Goal: Task Accomplishment & Management: Use online tool/utility

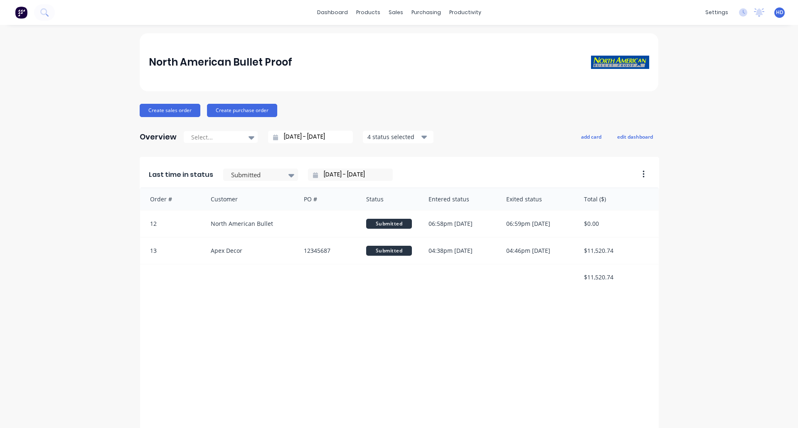
click at [491, 57] on div "North American Bullet Proof" at bounding box center [399, 62] width 501 height 17
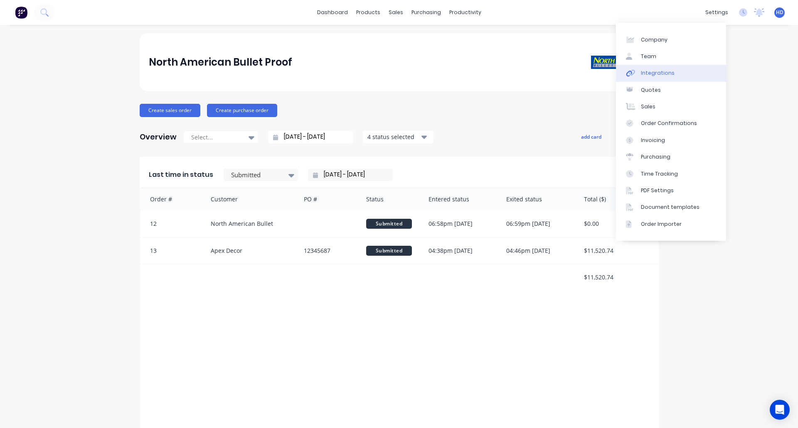
click at [655, 76] on div "Integrations" at bounding box center [658, 72] width 34 height 7
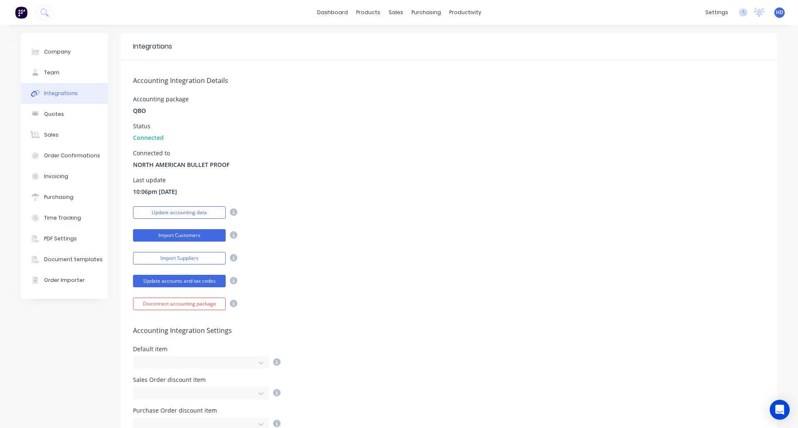
click at [197, 237] on button "Import Customers" at bounding box center [179, 235] width 93 height 12
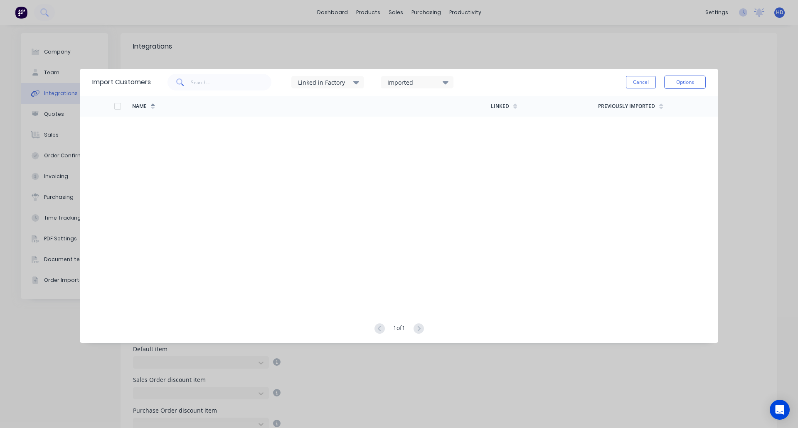
drag, startPoint x: 661, startPoint y: 273, endPoint x: 318, endPoint y: 199, distance: 351.0
click at [318, 199] on div "Name Linked Previously Imported" at bounding box center [399, 201] width 638 height 211
click at [645, 84] on button "Cancel" at bounding box center [641, 82] width 30 height 12
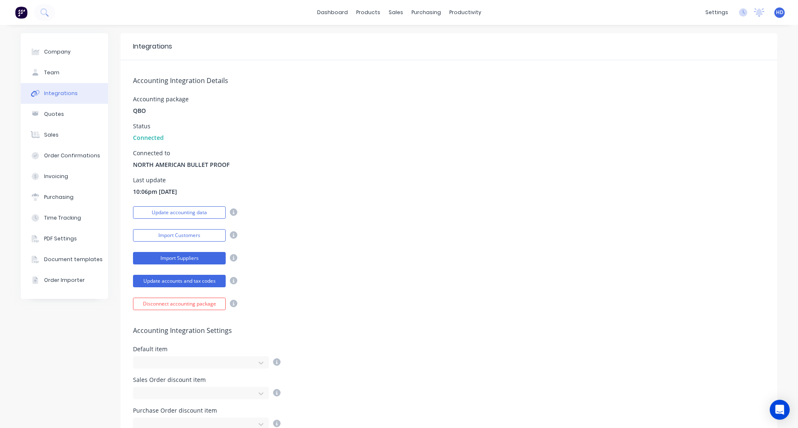
click at [184, 258] on button "Import Suppliers" at bounding box center [179, 258] width 93 height 12
click at [197, 239] on button "Import Customers" at bounding box center [179, 235] width 93 height 12
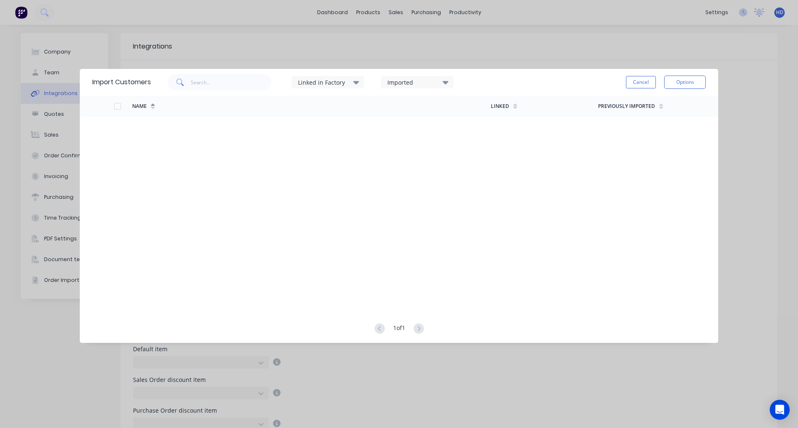
click at [355, 86] on icon at bounding box center [356, 82] width 6 height 9
click at [522, 194] on div "Name Linked Previously Imported" at bounding box center [399, 201] width 638 height 211
click at [687, 83] on button "Options" at bounding box center [685, 82] width 42 height 13
click at [509, 79] on div "Linked in Factory Imported Cancel Options" at bounding box center [428, 82] width 555 height 25
click at [644, 82] on button "Cancel" at bounding box center [641, 82] width 30 height 12
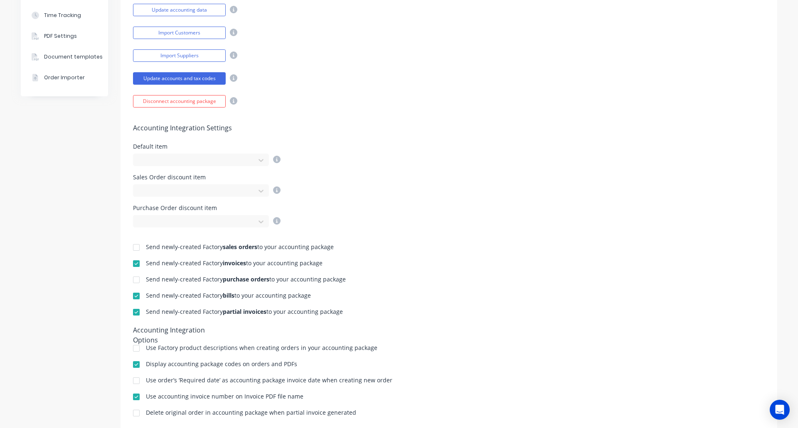
scroll to position [208, 0]
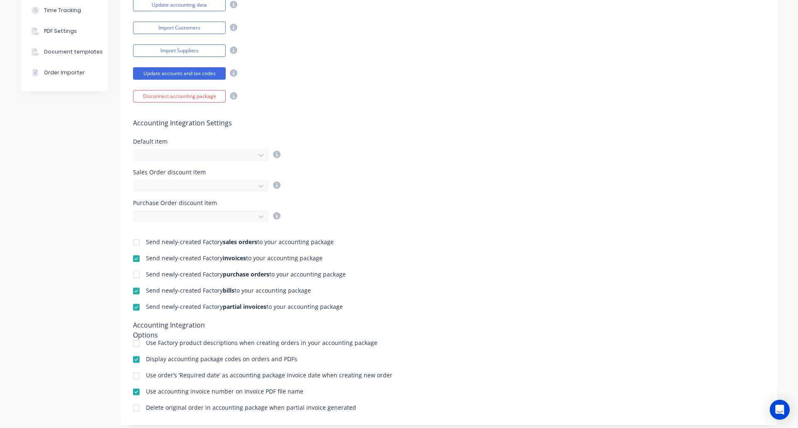
click at [244, 155] on div at bounding box center [195, 155] width 111 height 10
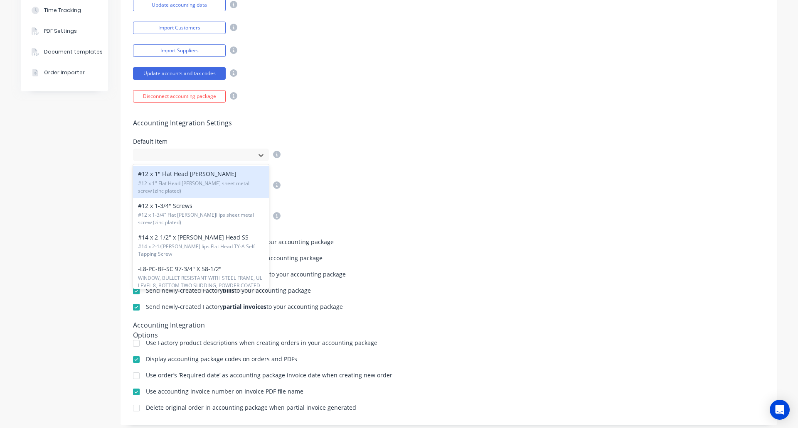
click at [526, 169] on div "Accounting Integration Settings Default item 1939 results available. Use Up and…" at bounding box center [448, 163] width 656 height 120
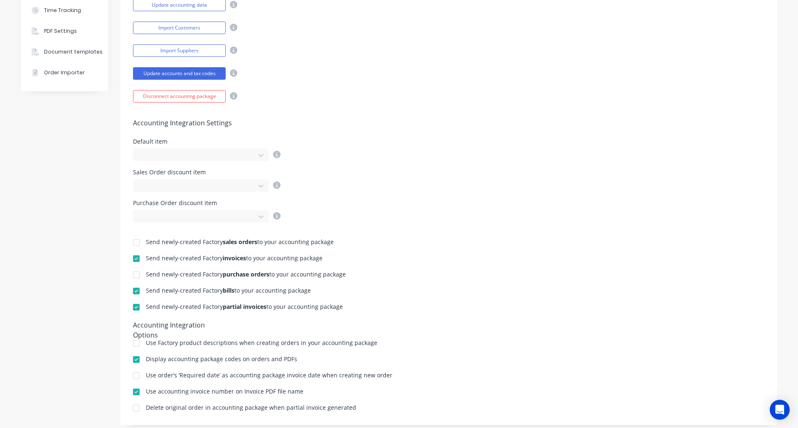
click at [193, 189] on div at bounding box center [195, 186] width 111 height 10
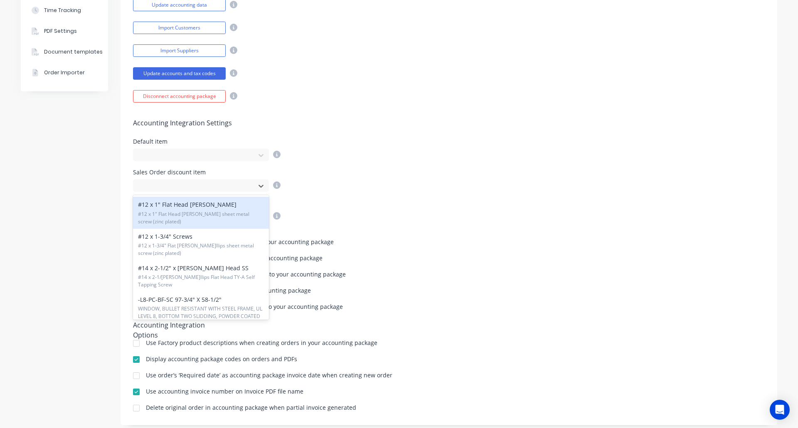
click at [488, 183] on div "Sales Order discount item 1939 results available. Use Up and Down to choose opt…" at bounding box center [449, 181] width 632 height 22
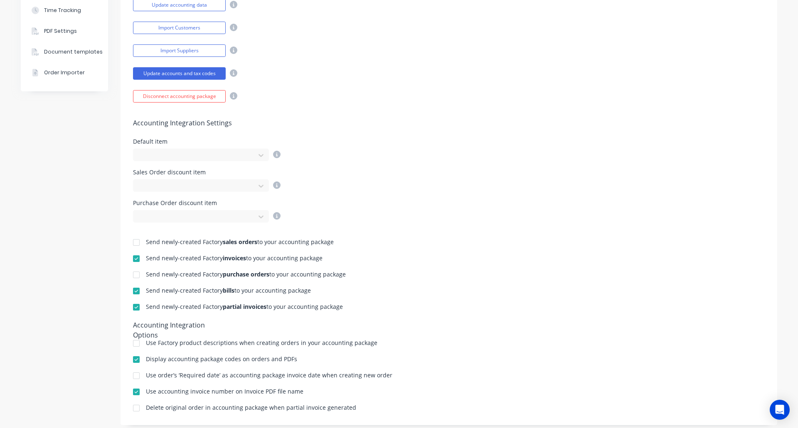
click at [225, 215] on div at bounding box center [195, 217] width 111 height 10
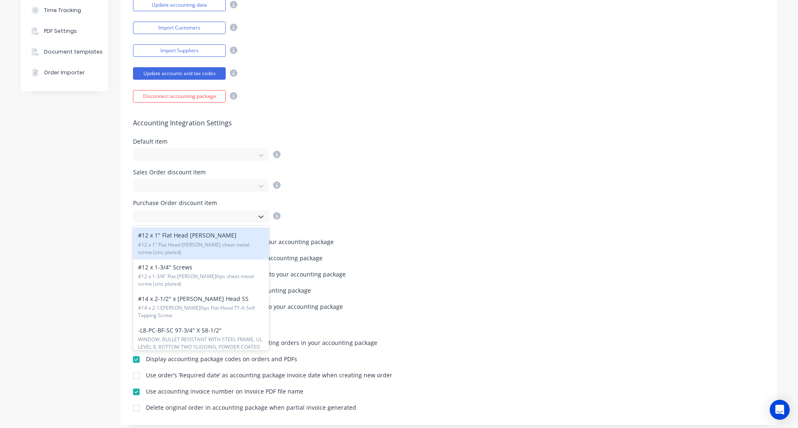
click at [380, 196] on div "Accounting Integration Settings Default item Sales Order discount item Purchase…" at bounding box center [448, 163] width 656 height 120
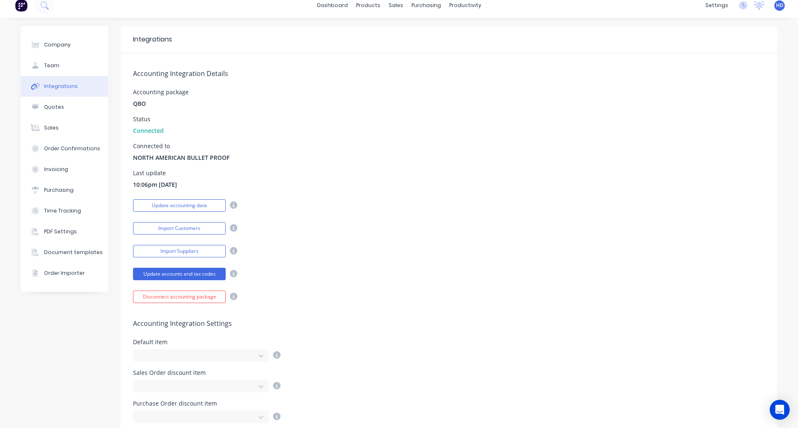
scroll to position [0, 0]
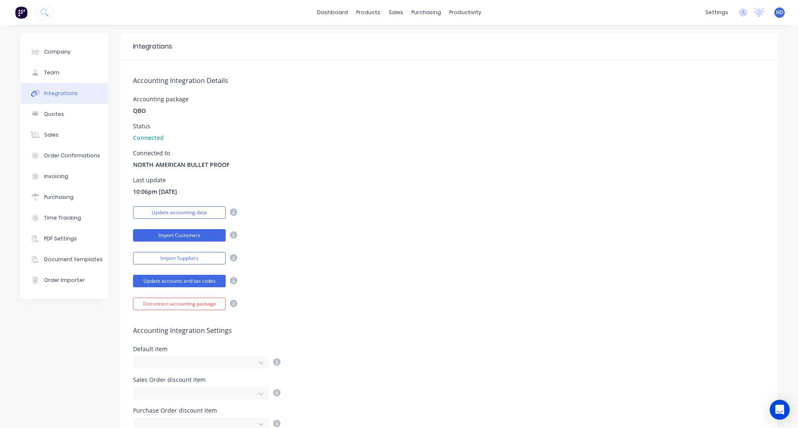
click at [196, 235] on button "Import Customers" at bounding box center [179, 235] width 93 height 12
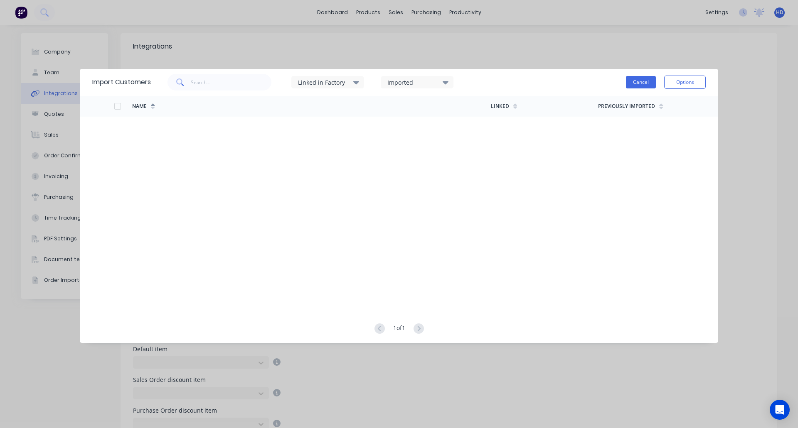
click at [654, 86] on button "Cancel" at bounding box center [641, 82] width 30 height 12
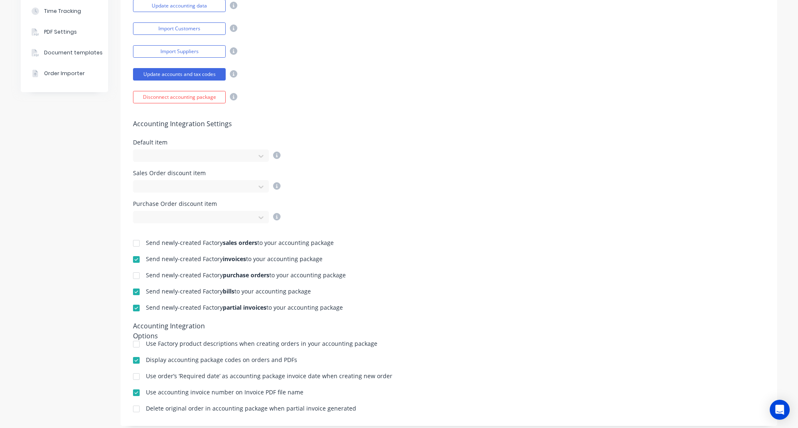
scroll to position [208, 0]
click at [257, 184] on icon at bounding box center [261, 186] width 8 height 8
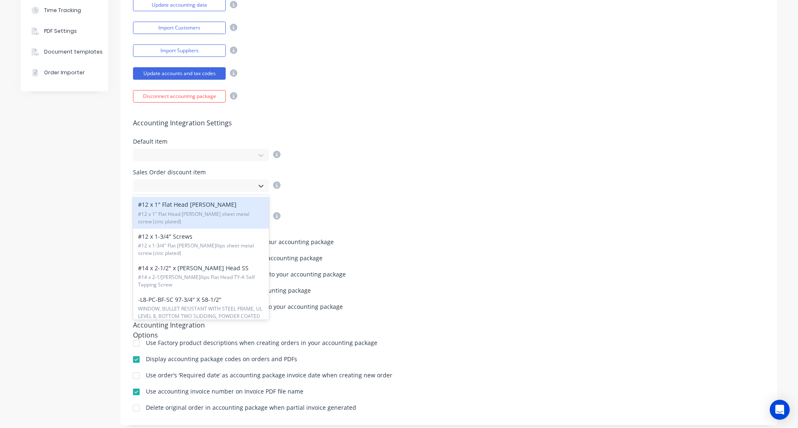
click at [521, 178] on div "Sales Order discount item 1939 results available. Use Up and Down to choose opt…" at bounding box center [449, 181] width 632 height 22
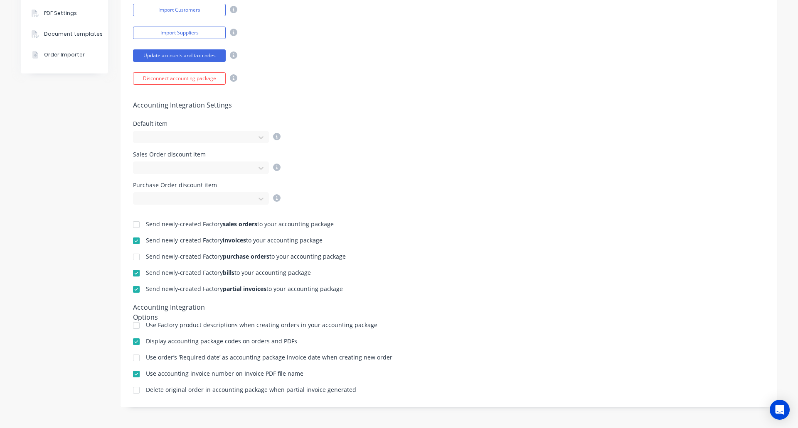
scroll to position [101, 0]
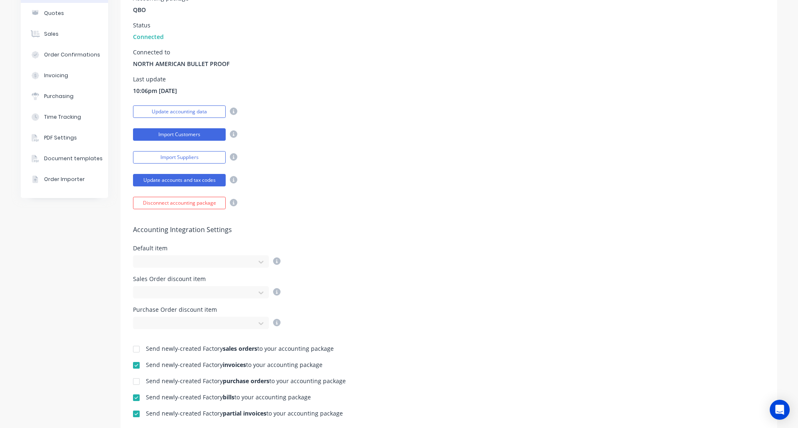
click at [196, 133] on button "Import Customers" at bounding box center [179, 134] width 93 height 12
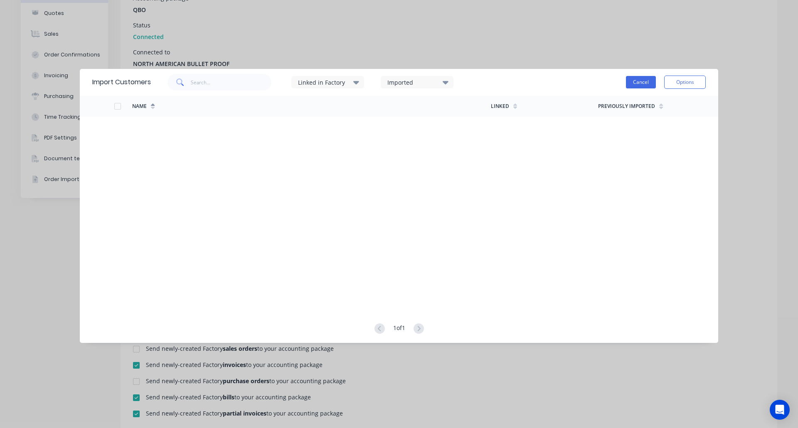
click at [646, 87] on button "Cancel" at bounding box center [641, 82] width 30 height 12
